Goal: Information Seeking & Learning: Learn about a topic

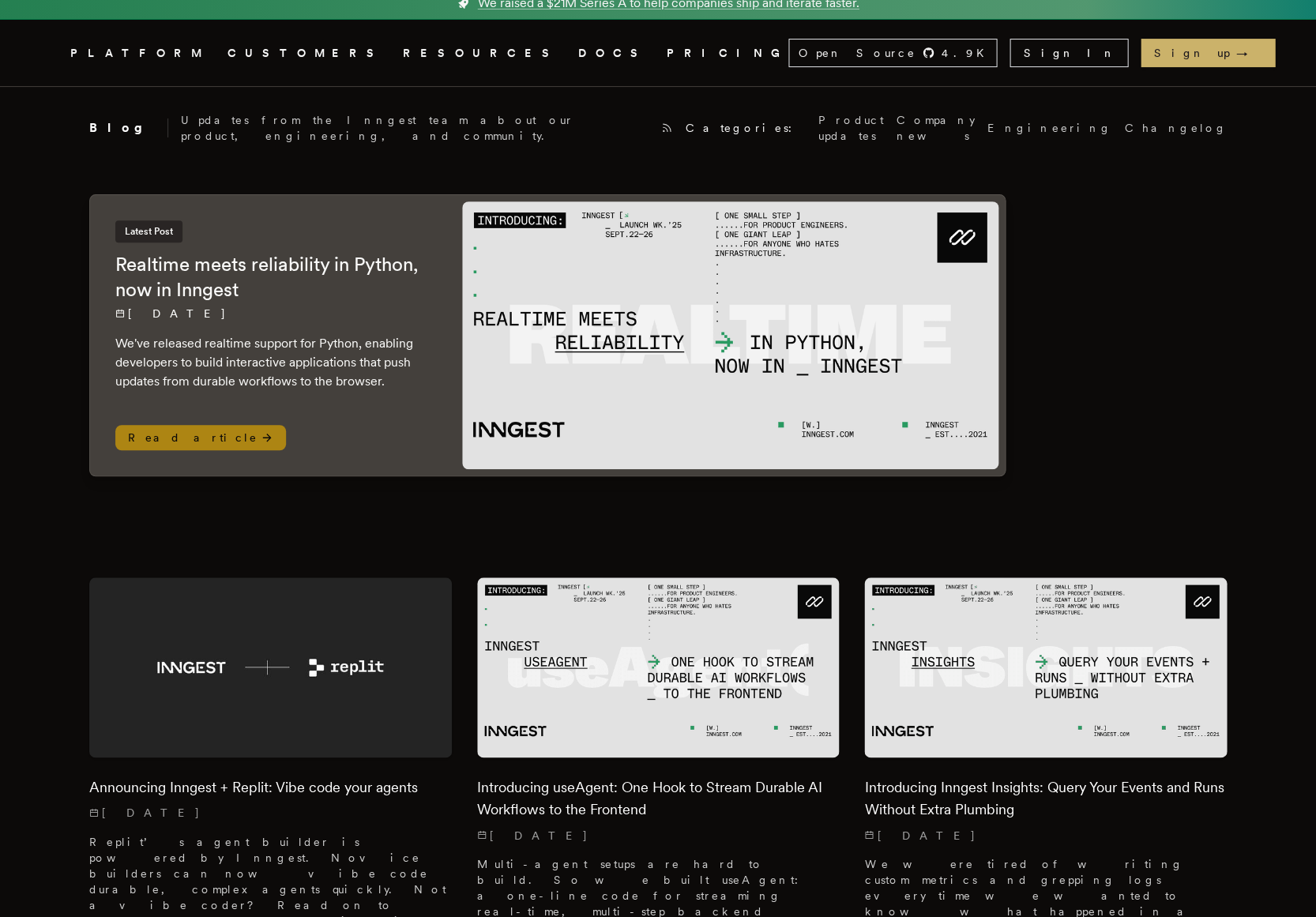
scroll to position [5, 0]
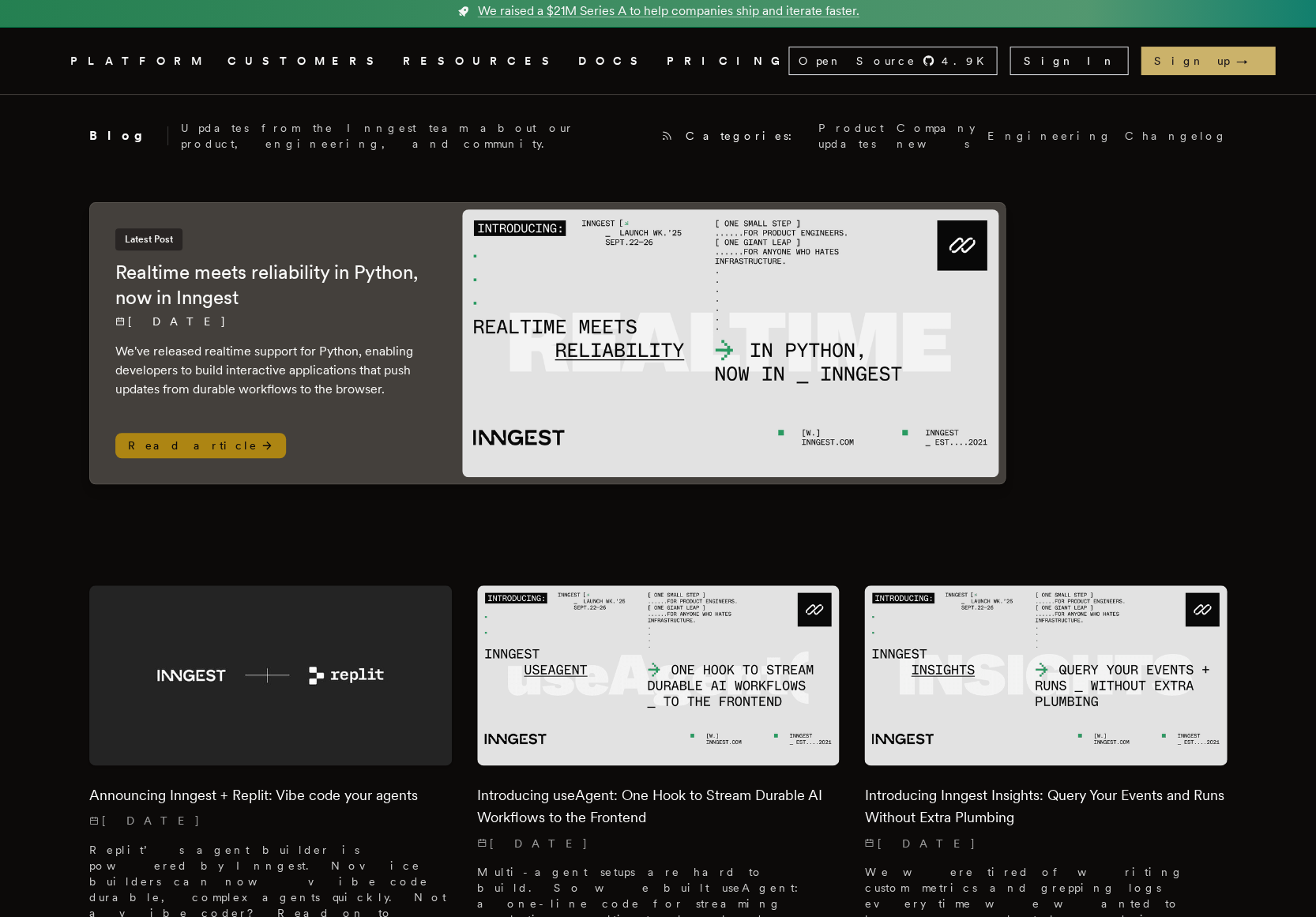
click at [193, 265] on h2 "Realtime meets reliability in Python, now in Inngest" at bounding box center [273, 285] width 315 height 51
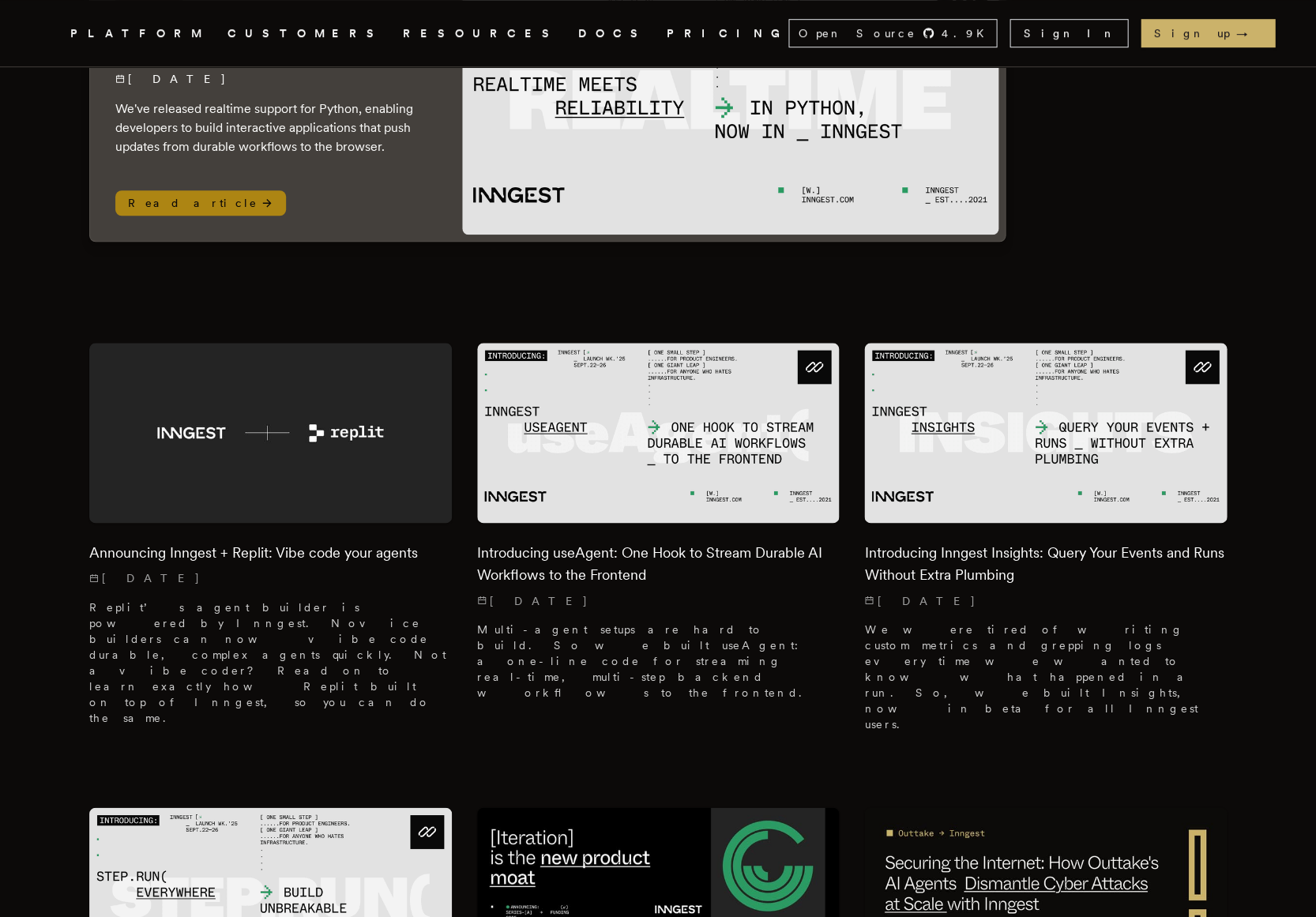
scroll to position [364, 0]
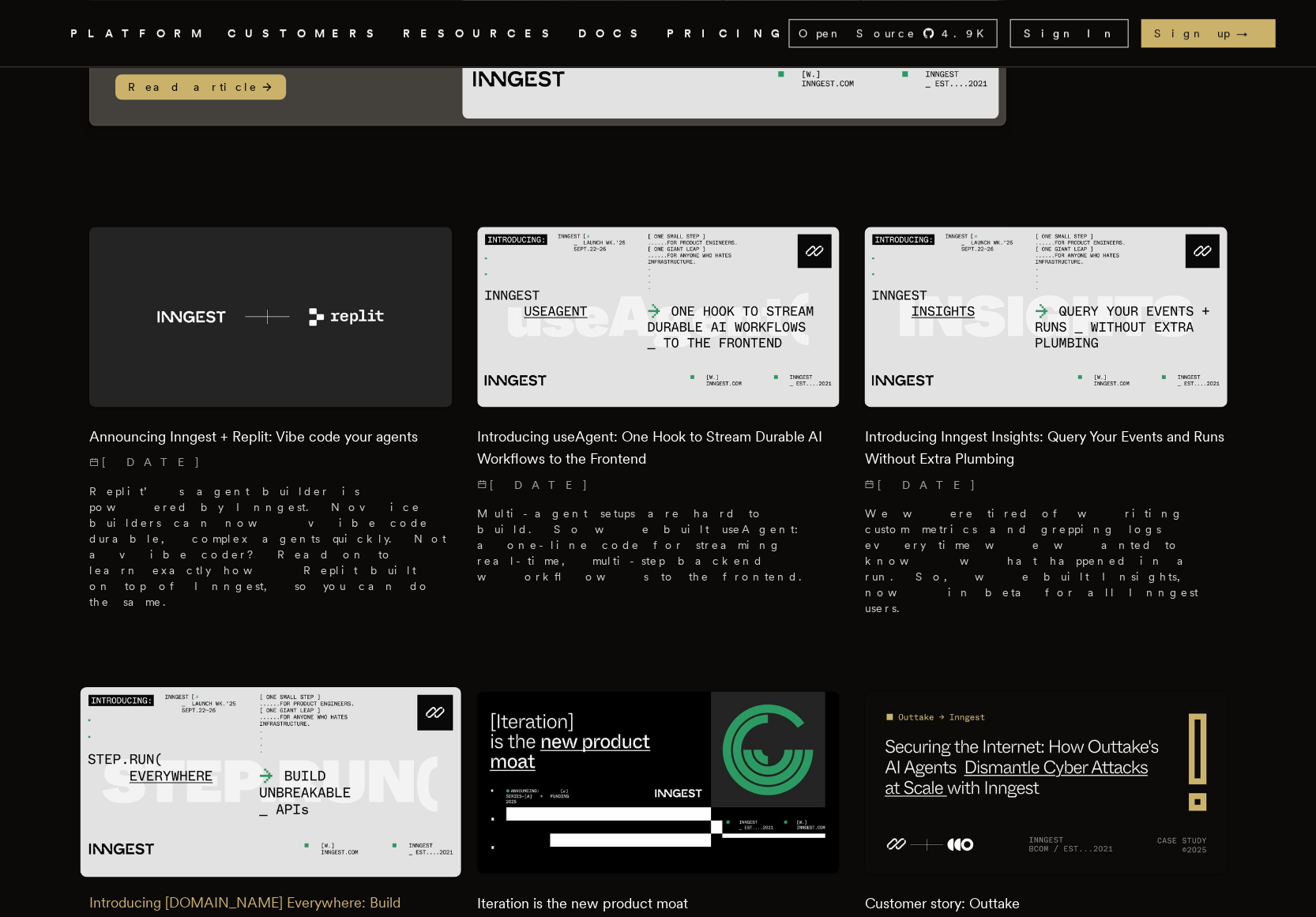
click at [227, 698] on img at bounding box center [271, 782] width 381 height 190
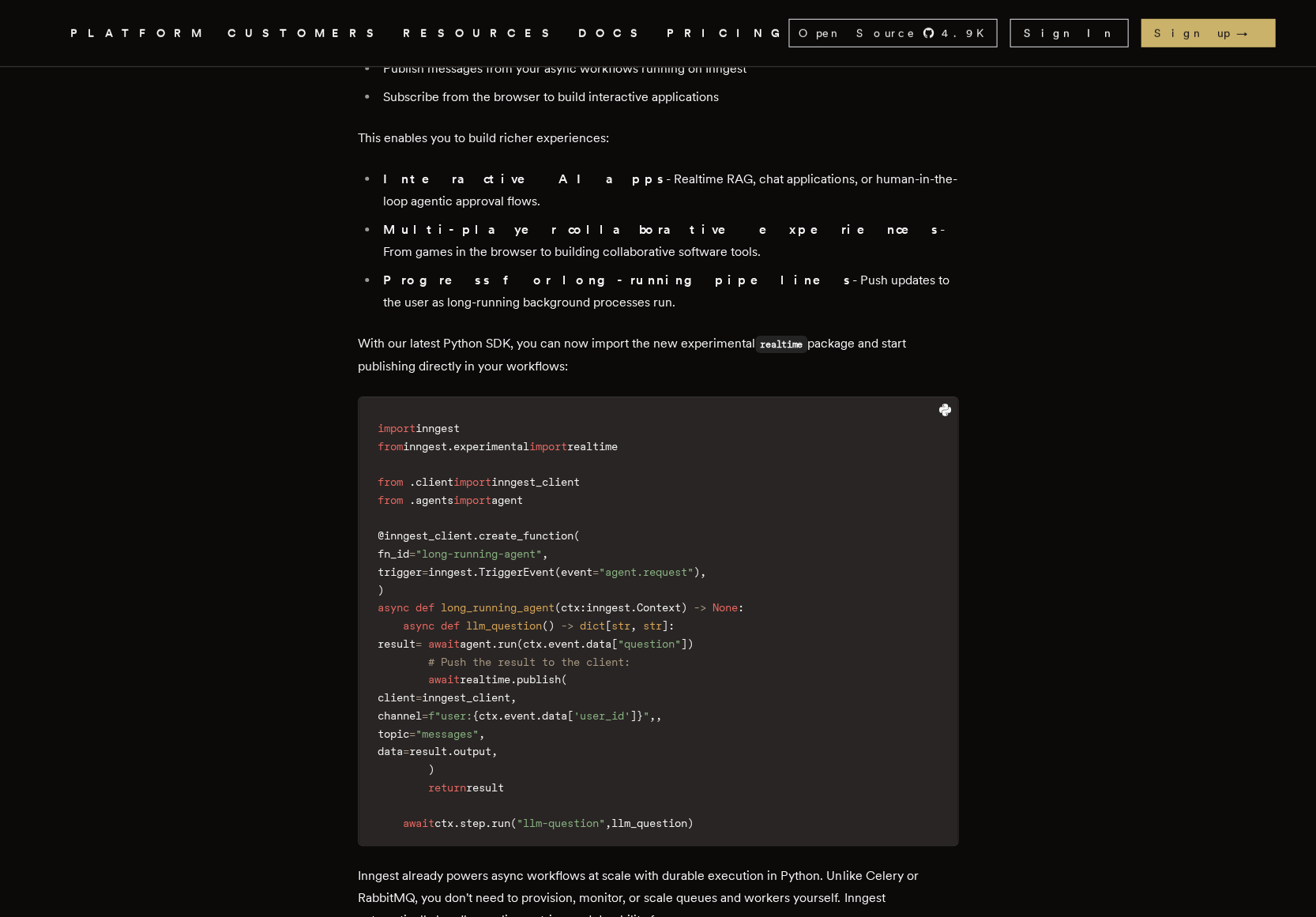
scroll to position [1286, 0]
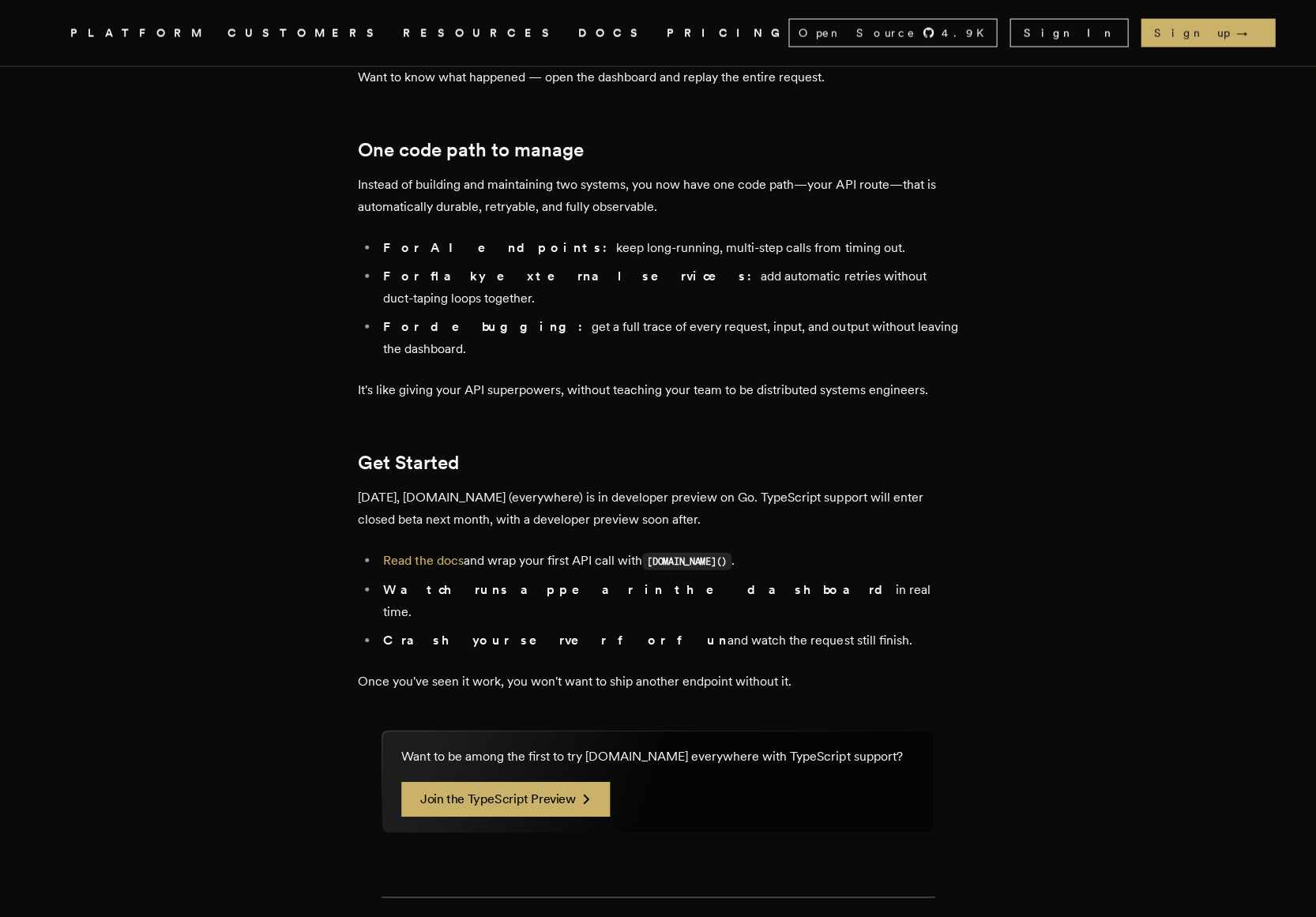
scroll to position [2548, 0]
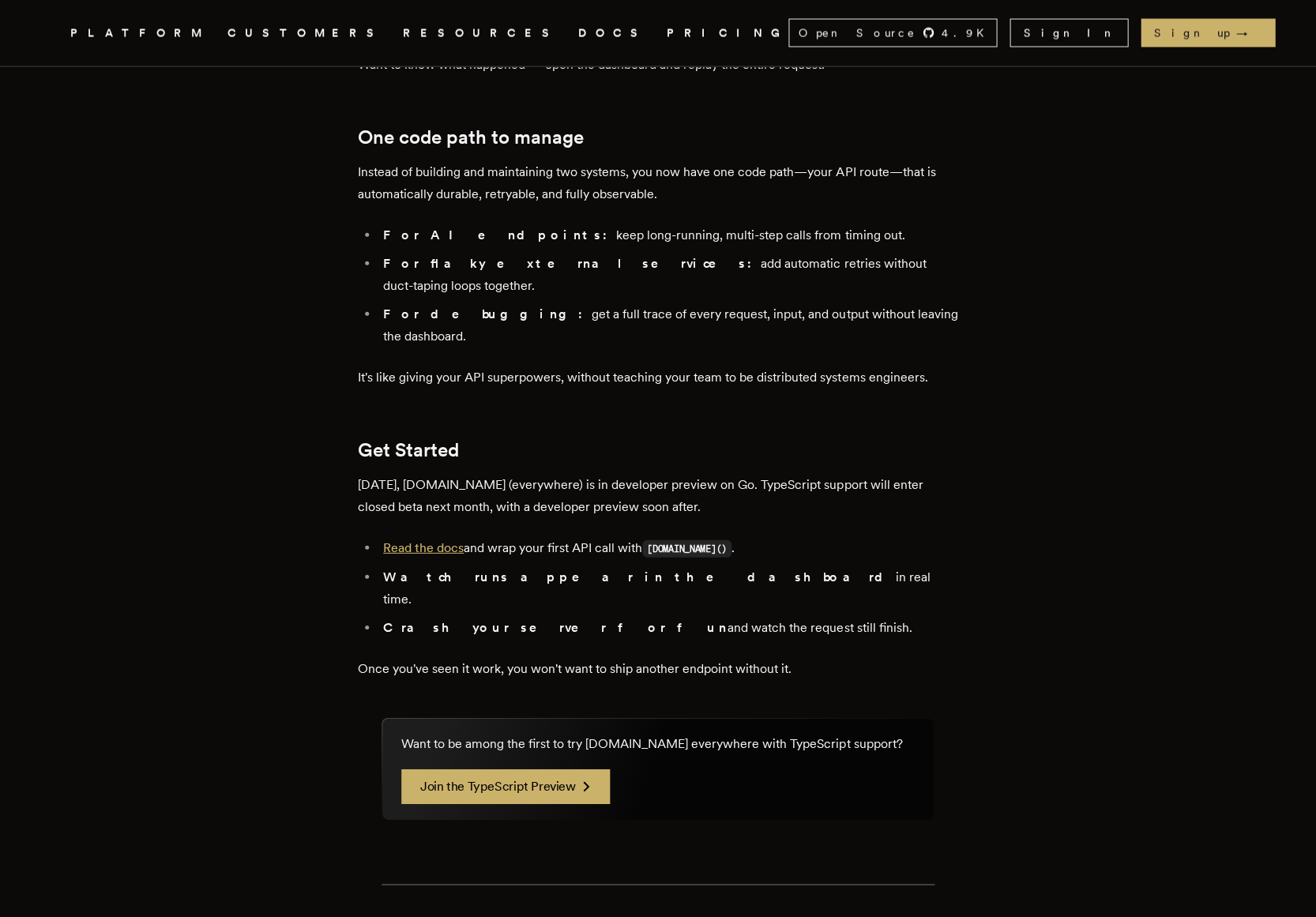
click at [419, 541] on link "Read the docs" at bounding box center [423, 547] width 81 height 15
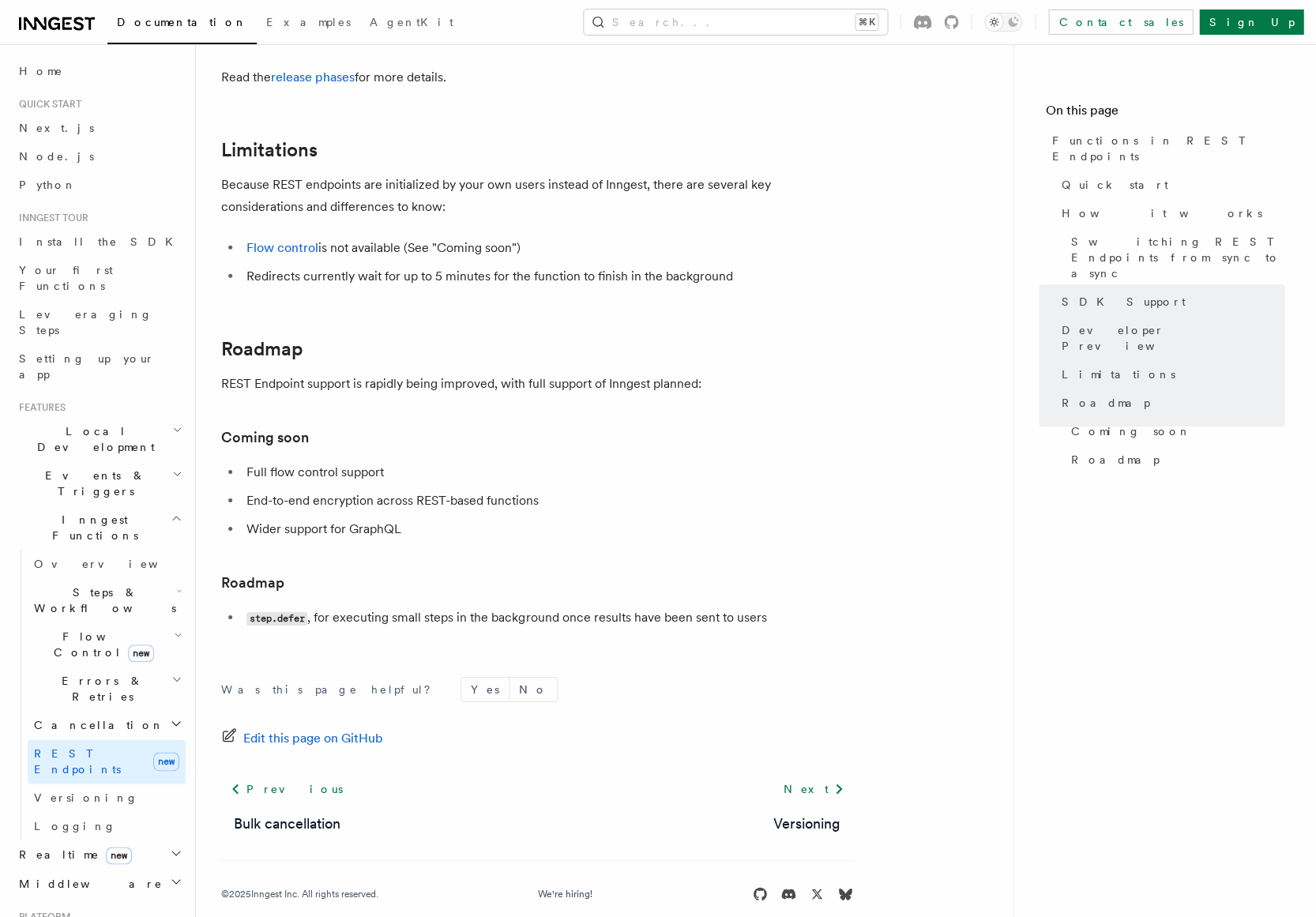
scroll to position [2703, 0]
